Goal: Task Accomplishment & Management: Use online tool/utility

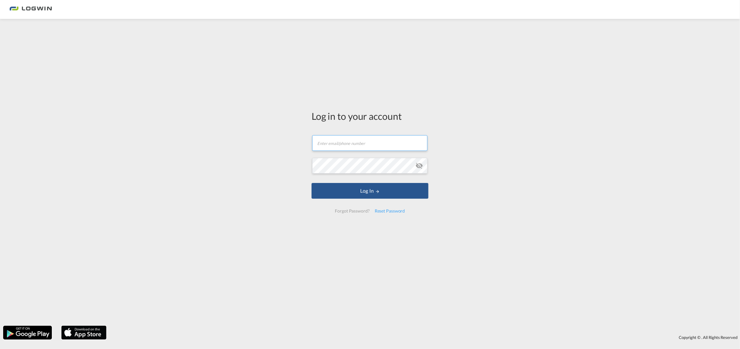
click at [332, 139] on input "text" at bounding box center [369, 143] width 115 height 16
type input "[EMAIL_ADDRESS][PERSON_NAME][DOMAIN_NAME]"
click at [312, 183] on button "Log In" at bounding box center [370, 191] width 117 height 16
